Goal: Navigation & Orientation: Find specific page/section

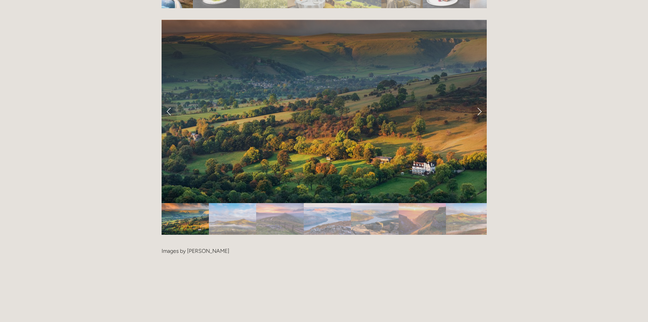
scroll to position [1430, 0]
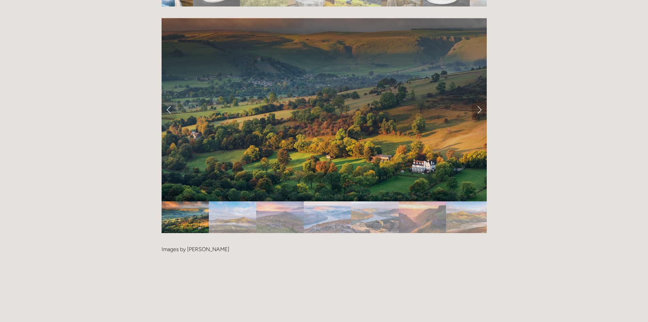
click at [480, 99] on link "Next Slide" at bounding box center [479, 109] width 15 height 20
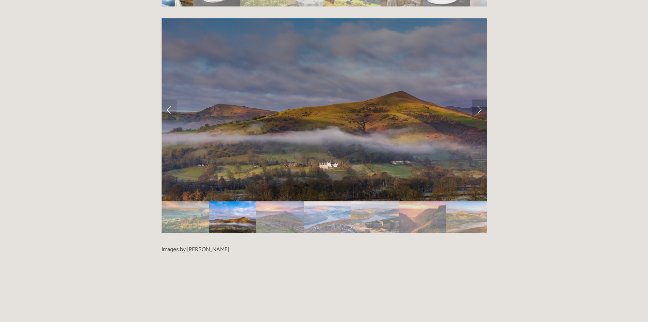
click at [480, 99] on link "Next Slide" at bounding box center [479, 109] width 15 height 20
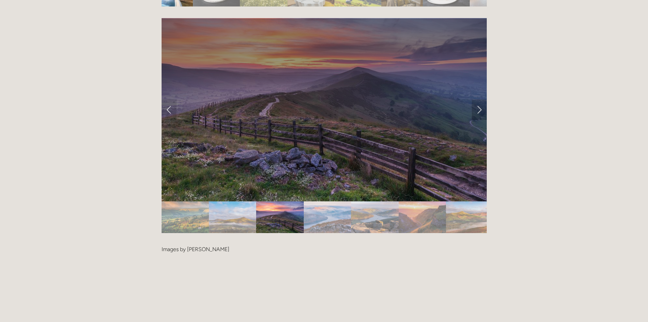
click at [480, 99] on link "Next Slide" at bounding box center [479, 109] width 15 height 20
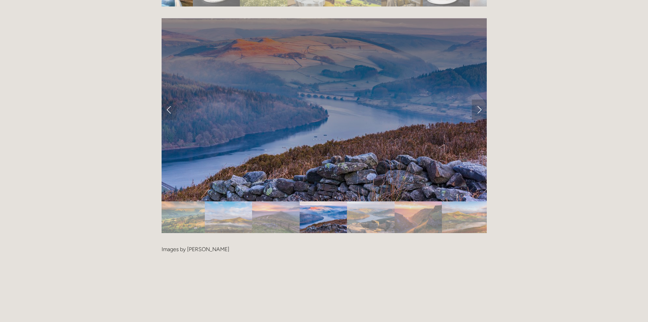
click at [480, 99] on link "Next Slide" at bounding box center [479, 109] width 15 height 20
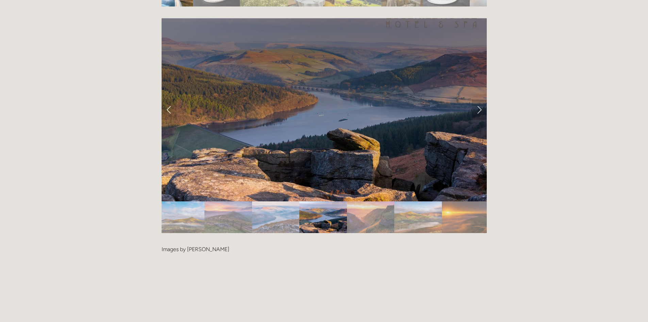
click at [480, 99] on link "Next Slide" at bounding box center [479, 109] width 15 height 20
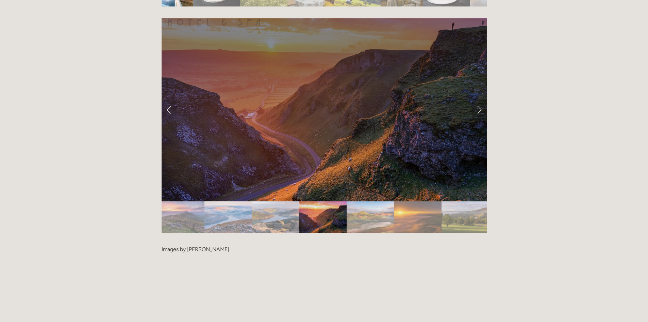
click at [480, 99] on link "Next Slide" at bounding box center [479, 109] width 15 height 20
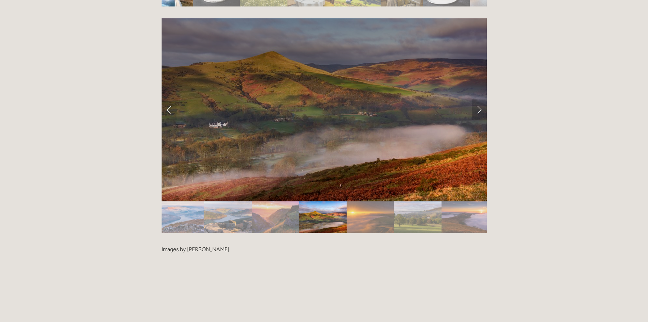
click at [480, 99] on link "Next Slide" at bounding box center [479, 109] width 15 height 20
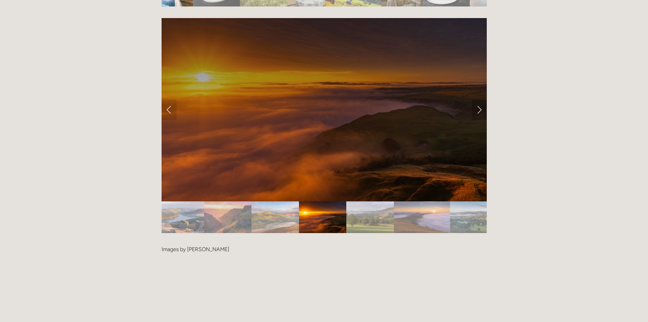
click at [480, 99] on link "Next Slide" at bounding box center [479, 109] width 15 height 20
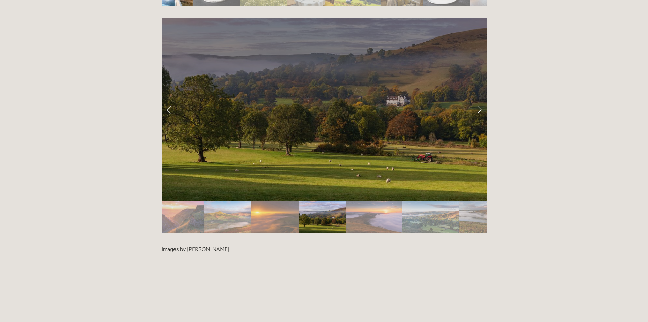
click at [480, 99] on link "Next Slide" at bounding box center [479, 109] width 15 height 20
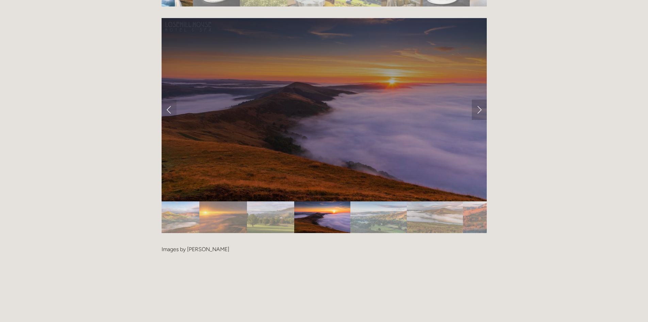
click at [480, 99] on link "Next Slide" at bounding box center [479, 109] width 15 height 20
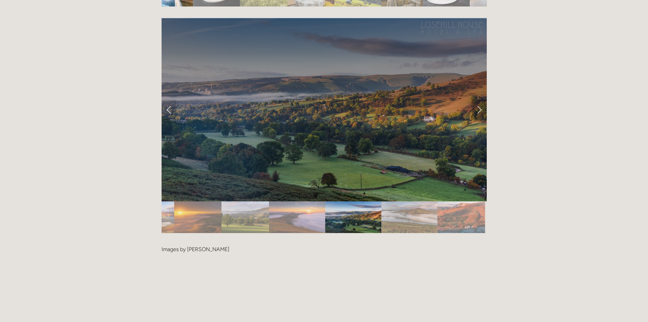
click at [480, 99] on link "Next Slide" at bounding box center [479, 109] width 15 height 20
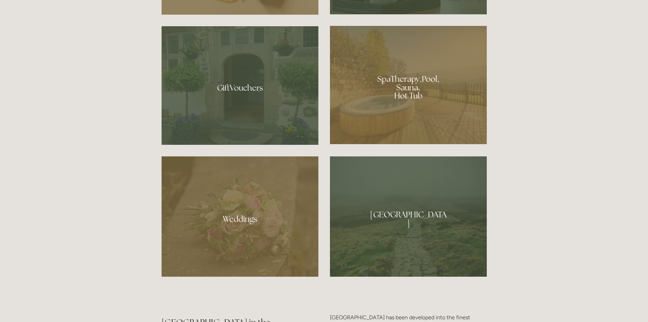
scroll to position [579, 0]
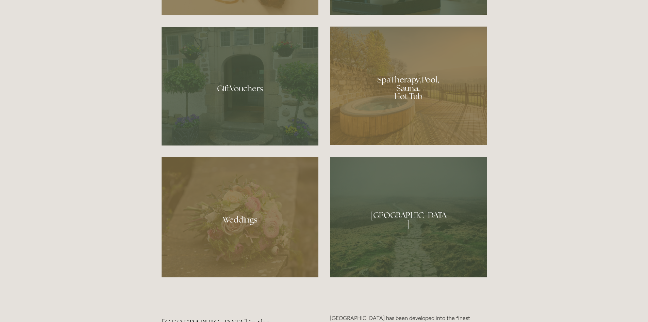
click at [423, 77] on div at bounding box center [408, 86] width 157 height 118
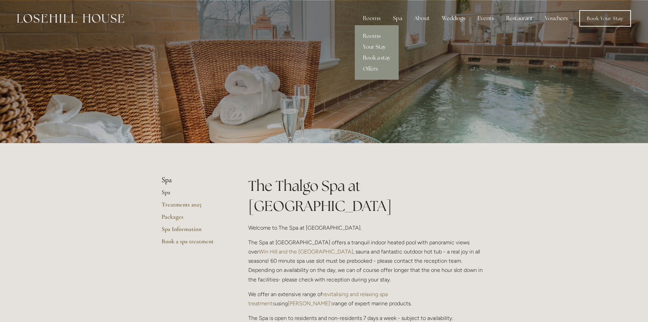
click at [381, 17] on div "Rooms" at bounding box center [372, 19] width 29 height 14
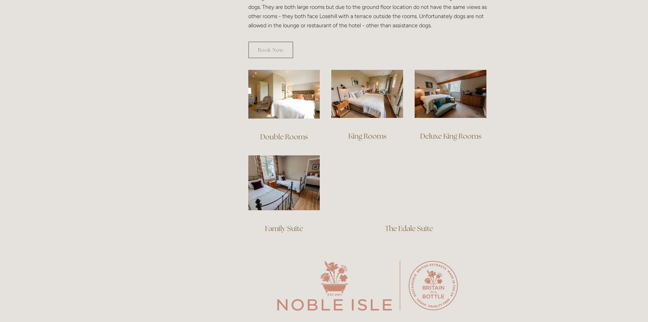
scroll to position [442, 0]
